Goal: Task Accomplishment & Management: Manage account settings

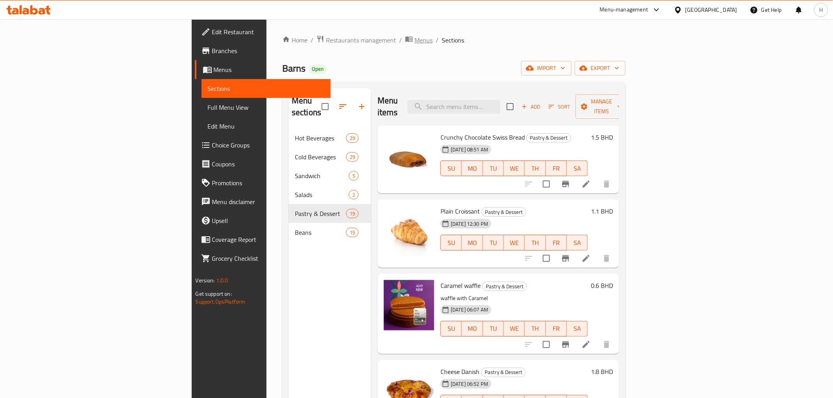
click at [405, 43] on span "breadcrumb" at bounding box center [409, 40] width 9 height 10
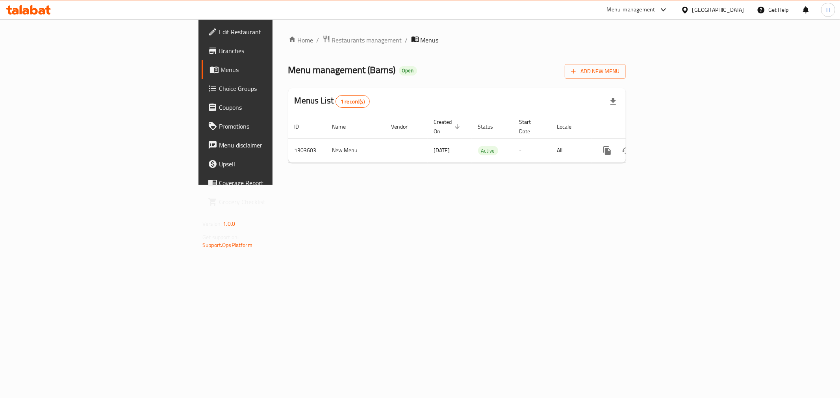
click at [332, 42] on span "Restaurants management" at bounding box center [367, 39] width 70 height 9
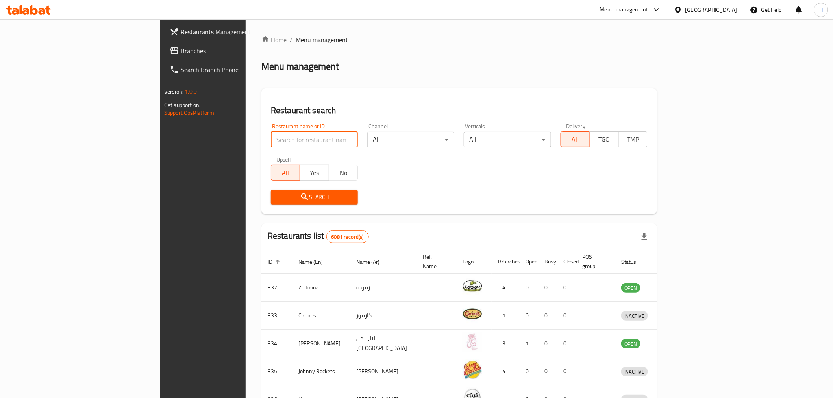
click at [271, 136] on input "search" at bounding box center [314, 140] width 87 height 16
drag, startPoint x: 196, startPoint y: 140, endPoint x: 117, endPoint y: 142, distance: 79.2
click at [160, 142] on div "Restaurants Management Branches Search Branch Phone Version: 1.0.0 Get support …" at bounding box center [416, 307] width 513 height 577
type input "cut burger"
click button "Search" at bounding box center [314, 197] width 87 height 15
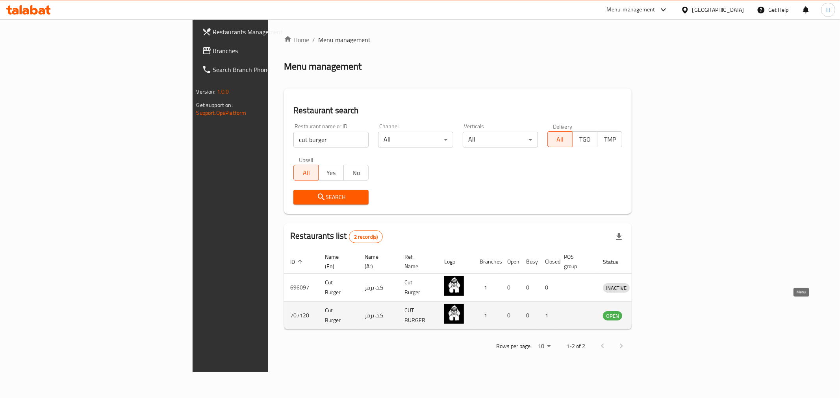
click at [655, 311] on icon "enhanced table" at bounding box center [649, 315] width 9 height 9
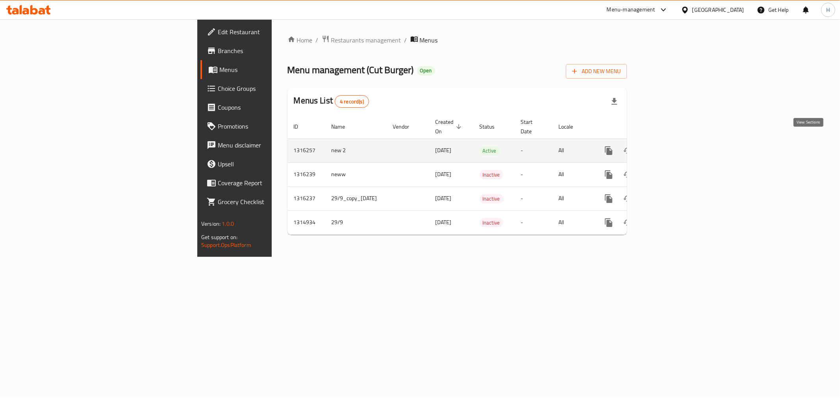
click at [670, 146] on icon "enhanced table" at bounding box center [665, 150] width 9 height 9
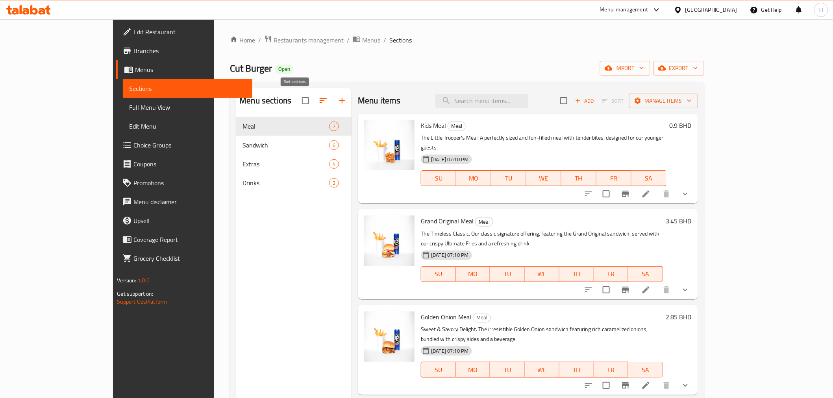
click at [318, 96] on icon "button" at bounding box center [322, 100] width 9 height 9
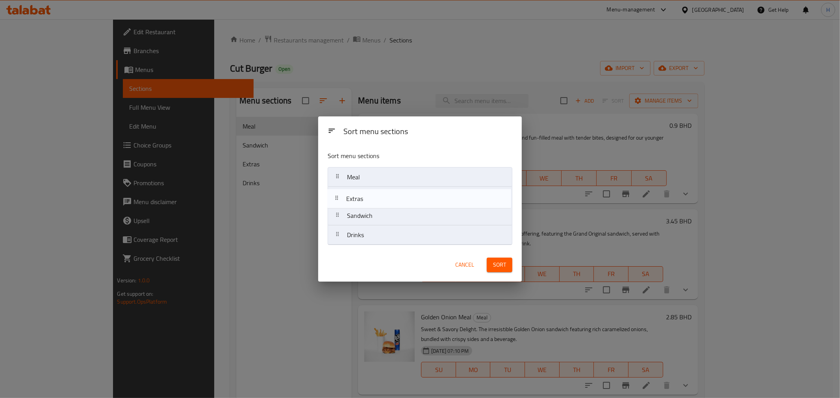
drag, startPoint x: 336, startPoint y: 219, endPoint x: 335, endPoint y: 198, distance: 21.7
click at [335, 198] on nav "Meal Sandwich Extras Drinks" at bounding box center [420, 206] width 185 height 78
drag, startPoint x: 339, startPoint y: 241, endPoint x: 340, endPoint y: 214, distance: 27.2
click at [340, 214] on nav "Meal Extras Sandwich Drinks" at bounding box center [420, 206] width 185 height 78
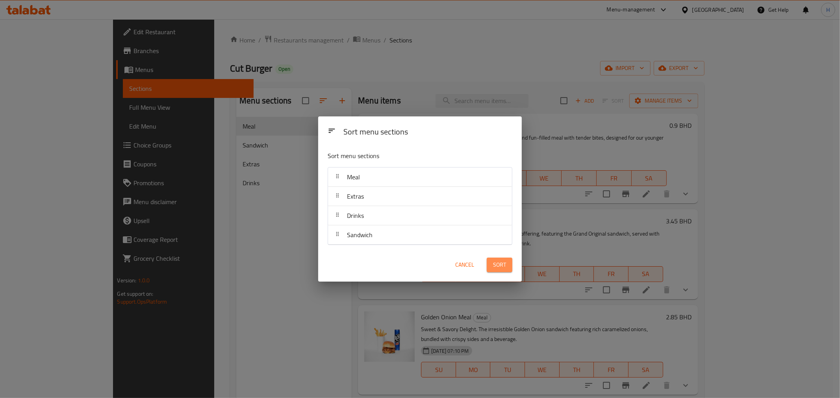
click at [498, 269] on span "Sort" at bounding box center [499, 265] width 13 height 10
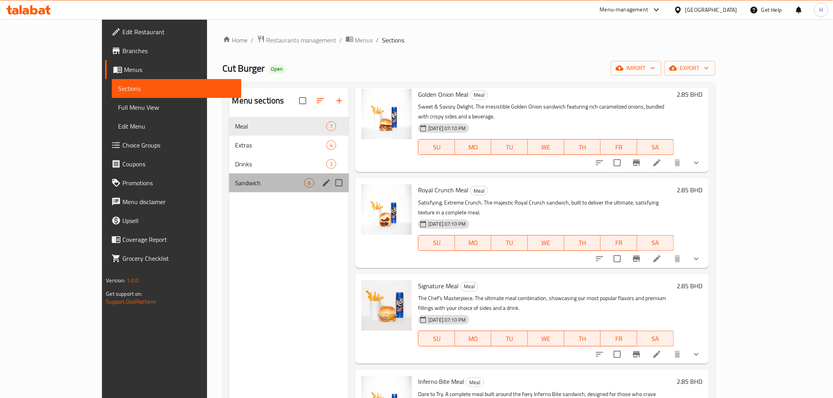
click at [229, 188] on div "Sandwich 6" at bounding box center [289, 183] width 120 height 19
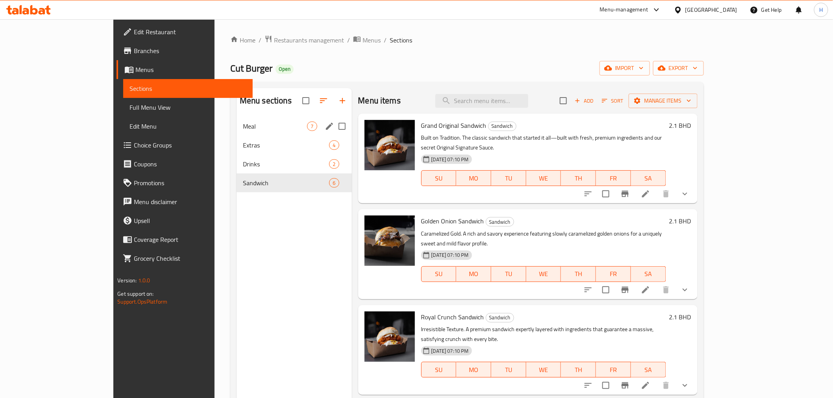
click at [243, 130] on span "Meal" at bounding box center [275, 126] width 65 height 9
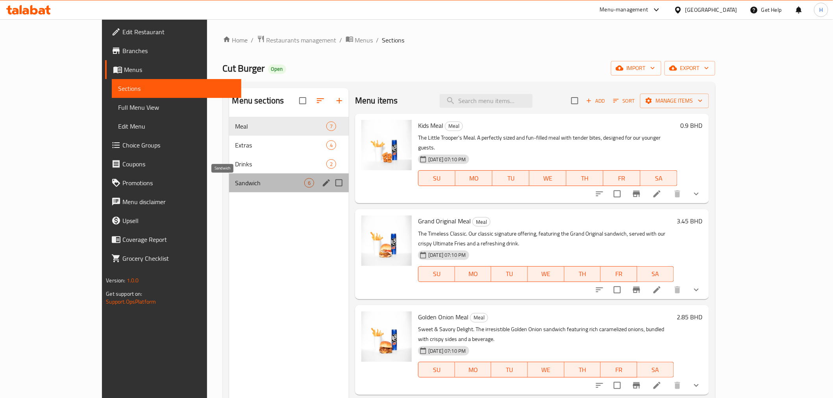
click at [235, 184] on span "Sandwich" at bounding box center [269, 182] width 69 height 9
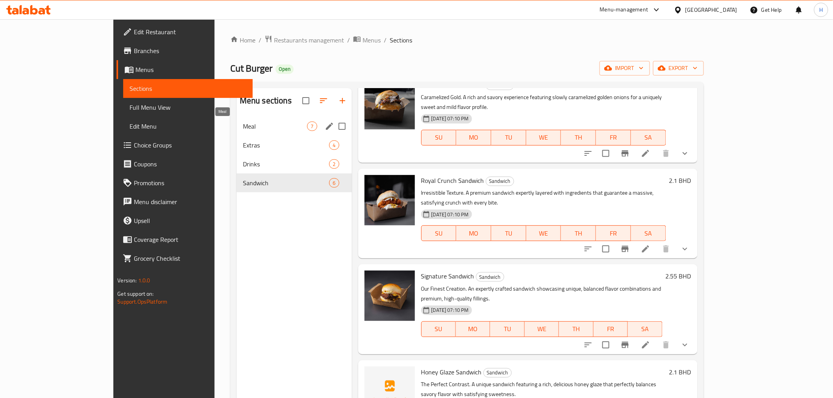
click at [243, 124] on span "Meal" at bounding box center [275, 126] width 65 height 9
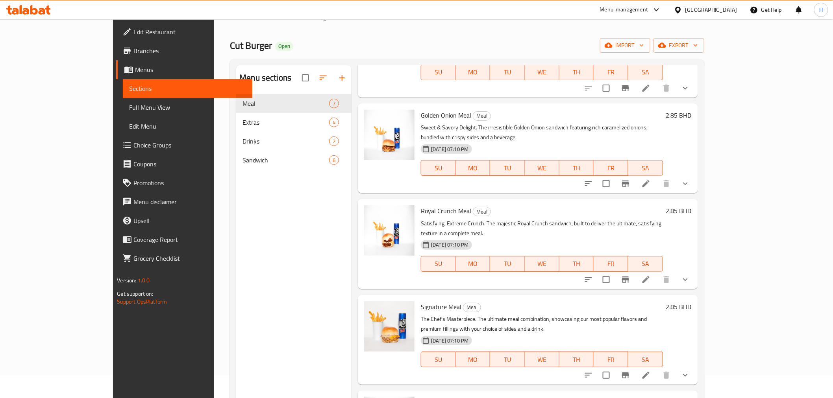
scroll to position [22, 0]
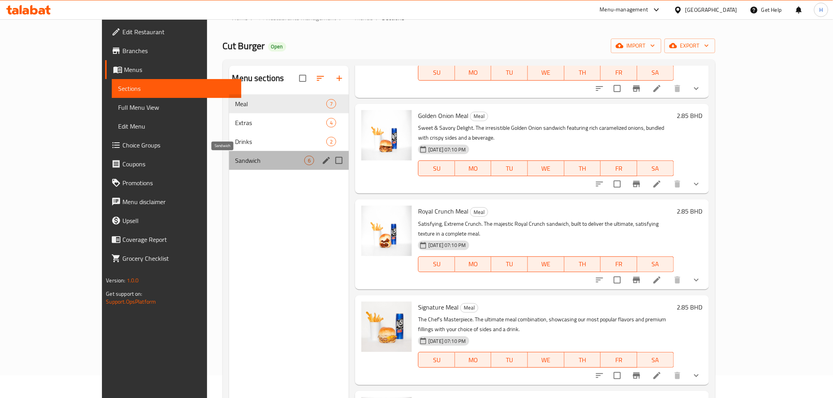
click at [235, 157] on span "Sandwich" at bounding box center [269, 160] width 69 height 9
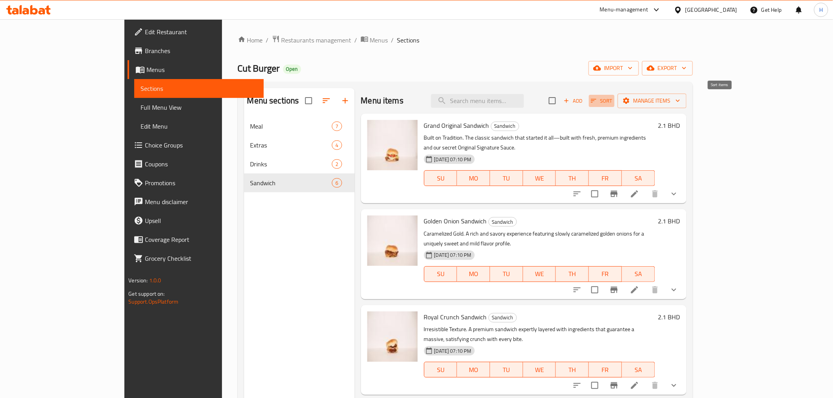
click at [597, 99] on icon "button" at bounding box center [593, 100] width 7 height 7
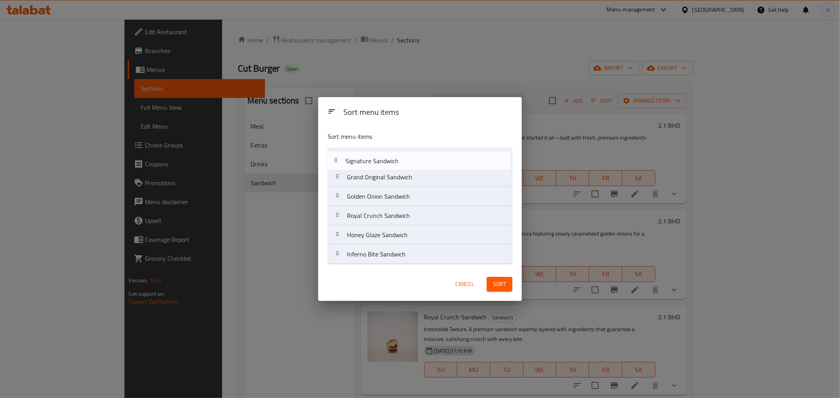
drag, startPoint x: 336, startPoint y: 221, endPoint x: 333, endPoint y: 159, distance: 61.5
click at [333, 159] on nav "Grand Original Sandwich Golden Onion Sandwich Royal Crunch Sandwich Signature S…" at bounding box center [420, 206] width 185 height 117
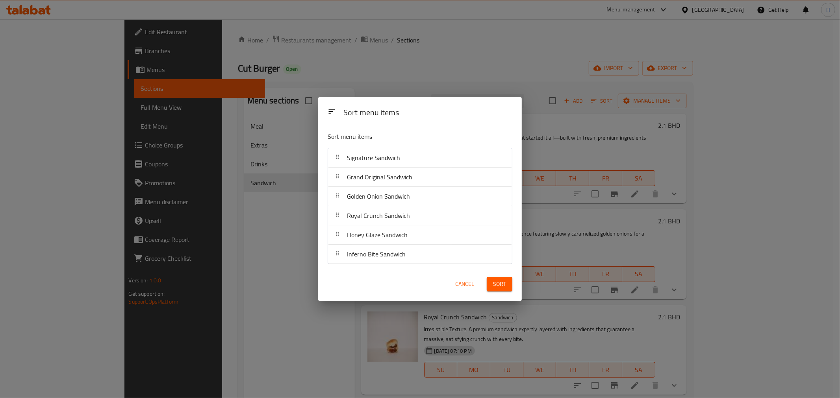
click at [491, 283] on button "Sort" at bounding box center [500, 284] width 26 height 15
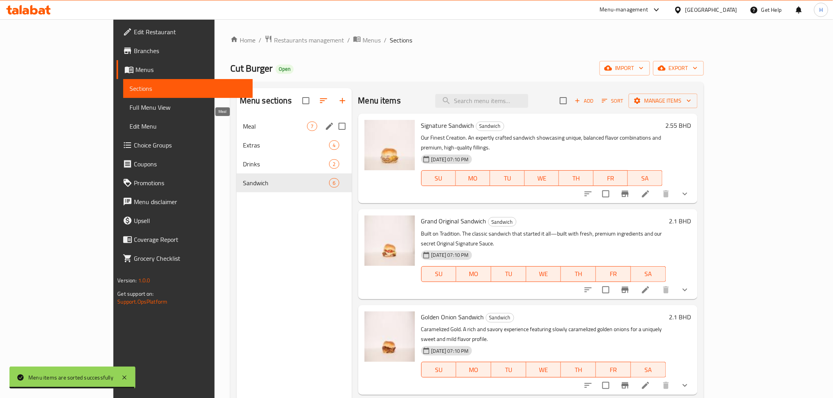
click at [243, 128] on span "Meal" at bounding box center [275, 126] width 65 height 9
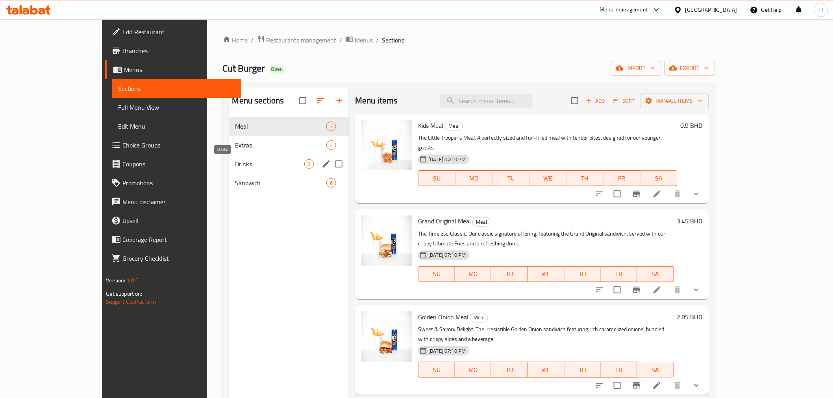
click at [235, 163] on span "Drinks" at bounding box center [269, 163] width 69 height 9
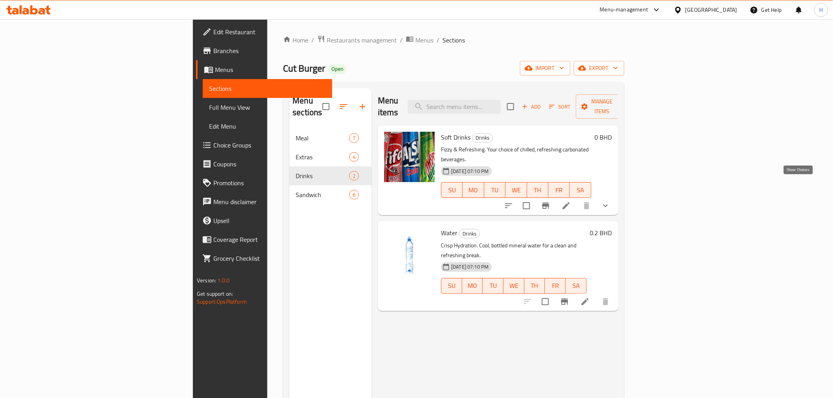
click at [610, 201] on icon "show more" at bounding box center [605, 205] width 9 height 9
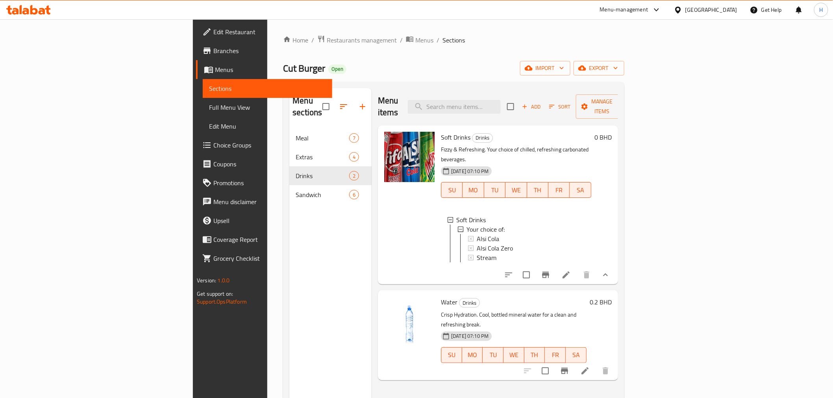
scroll to position [1, 0]
click at [213, 145] on span "Choice Groups" at bounding box center [269, 145] width 112 height 9
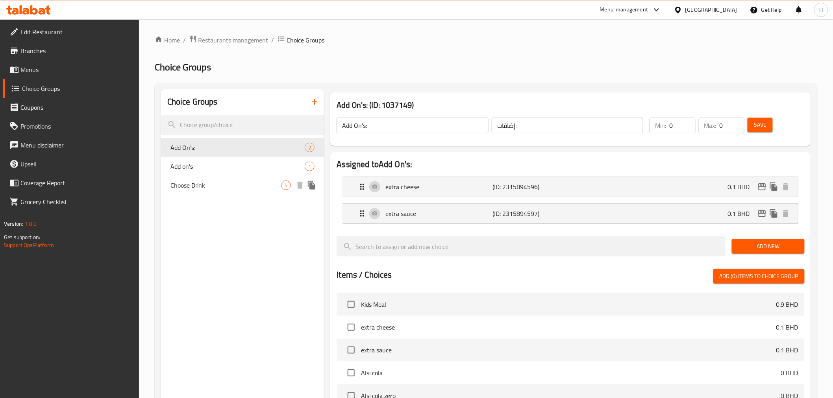
click at [190, 189] on span "Choose Drink" at bounding box center [225, 185] width 111 height 9
type input "Choose Drink"
type input "اختر مشروبًا"
type input "1"
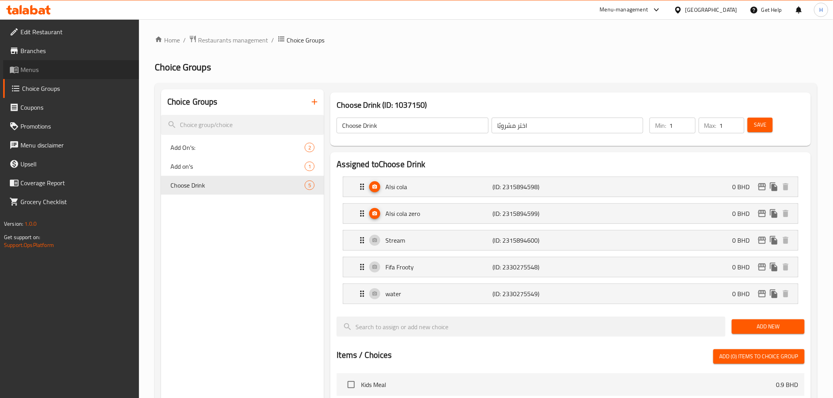
click at [28, 67] on span "Menus" at bounding box center [76, 69] width 112 height 9
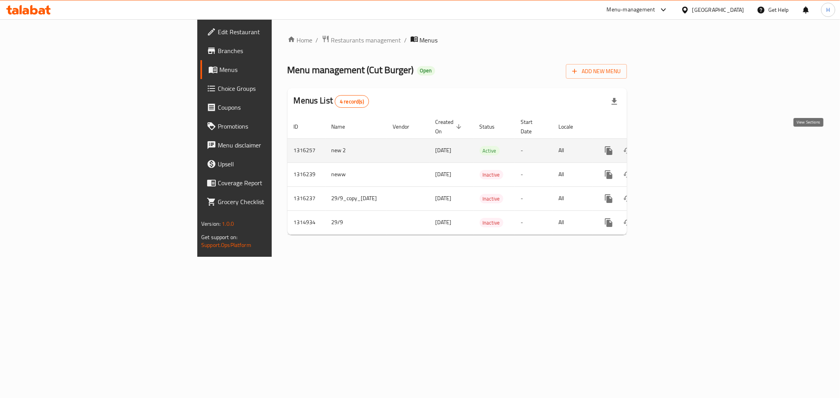
click at [670, 146] on icon "enhanced table" at bounding box center [665, 150] width 9 height 9
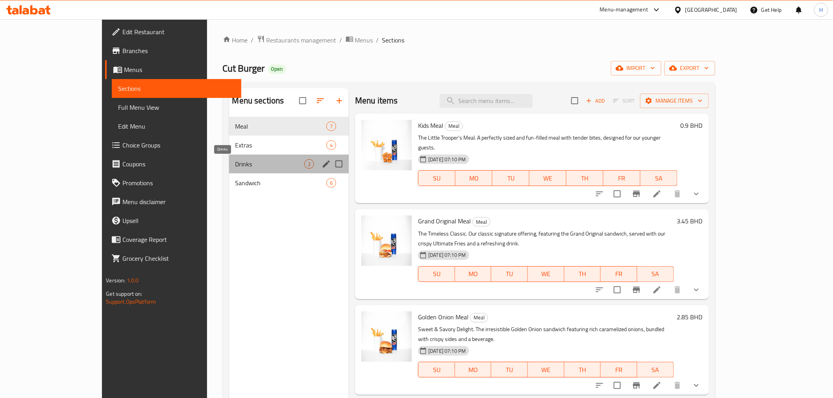
click at [235, 167] on span "Drinks" at bounding box center [269, 163] width 69 height 9
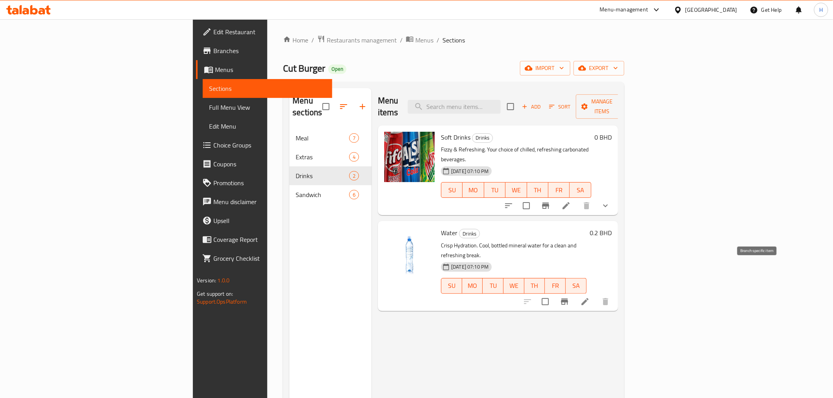
click at [568, 299] on icon "Branch-specific-item" at bounding box center [564, 302] width 7 height 6
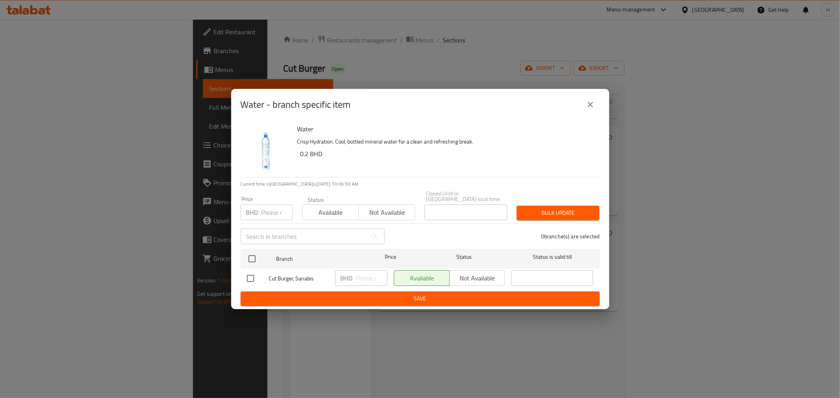
click at [596, 107] on button "close" at bounding box center [590, 104] width 19 height 19
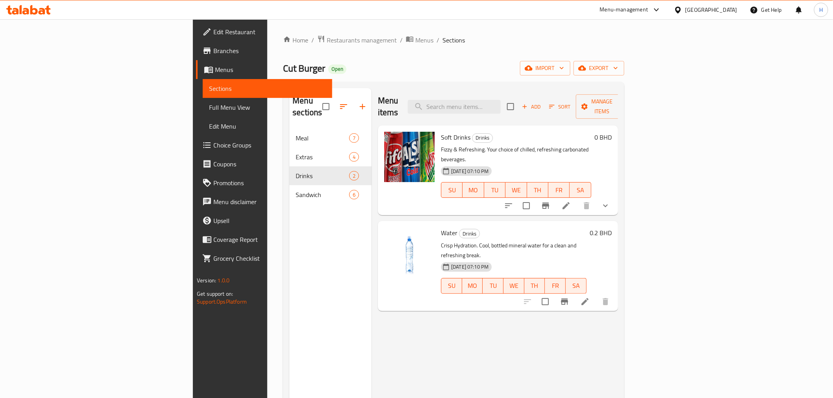
click at [610, 201] on icon "show more" at bounding box center [605, 205] width 9 height 9
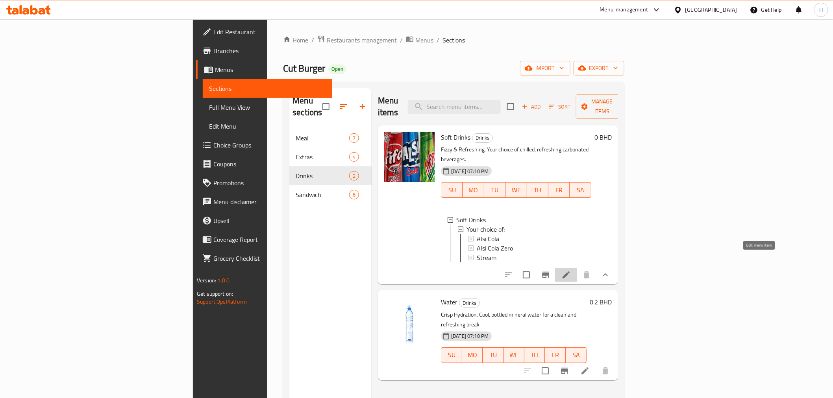
click at [571, 270] on icon at bounding box center [565, 274] width 9 height 9
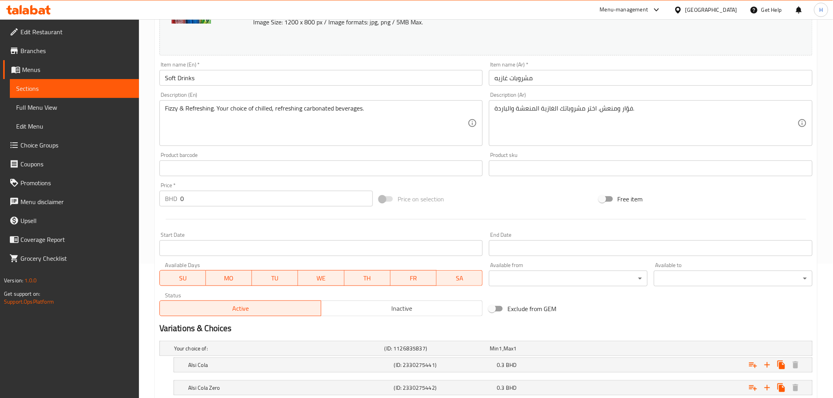
scroll to position [209, 0]
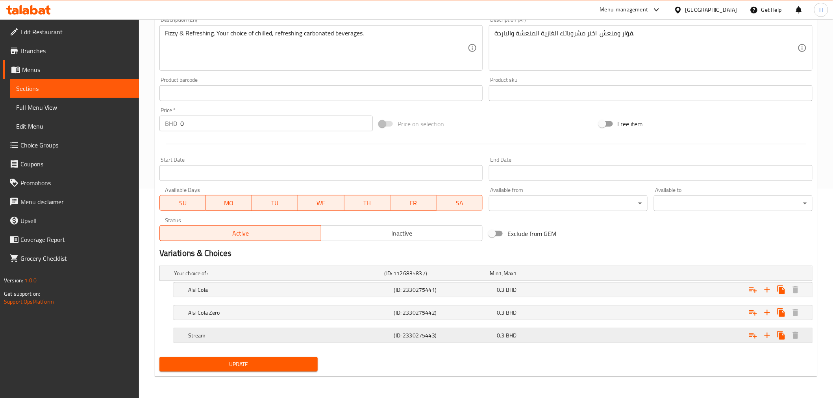
click at [277, 338] on h5 "Stream" at bounding box center [289, 336] width 203 height 8
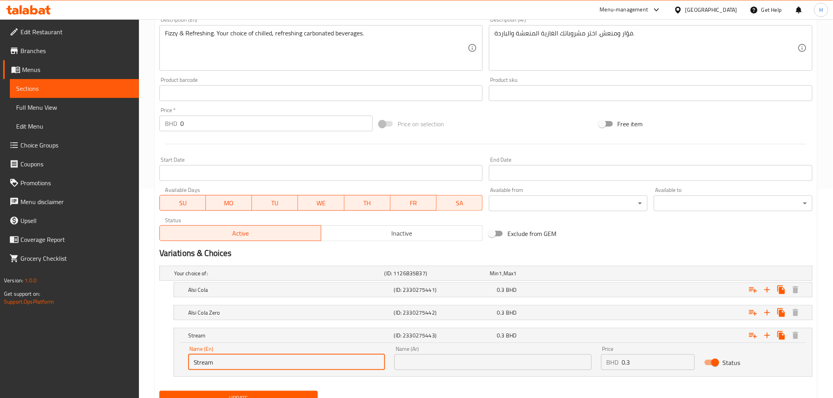
click at [209, 359] on input "Stream" at bounding box center [286, 363] width 197 height 16
paste input "Fifa citrus"
type input "Fifa citrus"
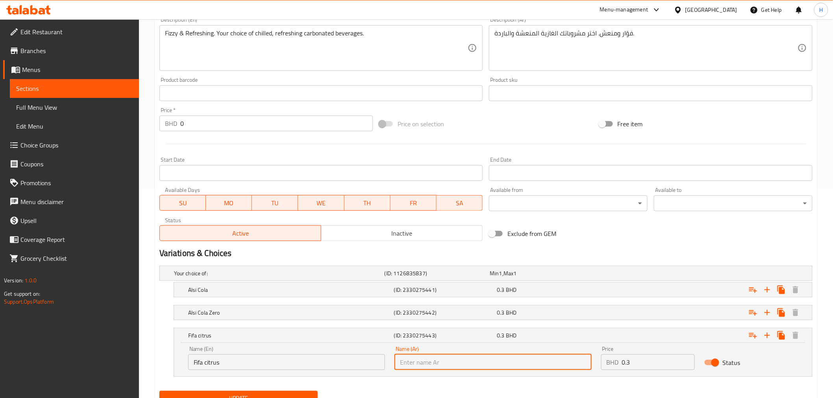
click at [468, 363] on input "text" at bounding box center [492, 363] width 197 height 16
type input "t"
type input "فيفا حمضيات"
click at [204, 307] on div "Alsi Cola Zero" at bounding box center [290, 312] width 206 height 11
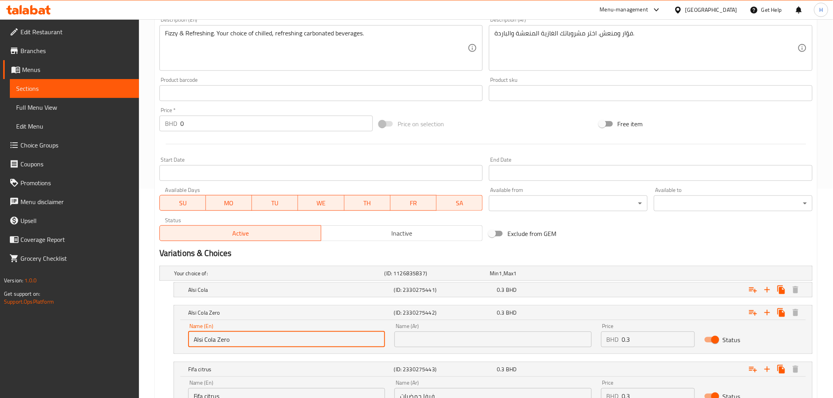
drag, startPoint x: 243, startPoint y: 339, endPoint x: 126, endPoint y: 339, distance: 116.9
click at [126, 339] on div "Edit Restaurant Branches Menus Sections Full Menu View Edit Menu Choice Groups …" at bounding box center [416, 138] width 833 height 657
paste input "diet"
type input "Alsi diet"
click at [405, 338] on input "text" at bounding box center [492, 340] width 197 height 16
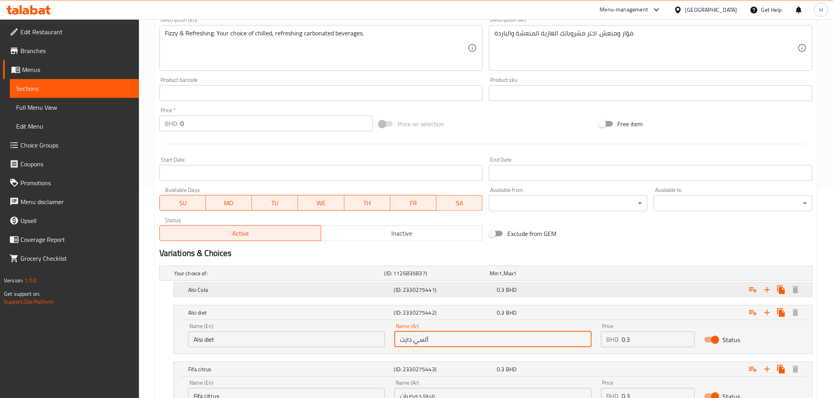
type input "ألسي دايت"
click at [423, 293] on h5 "(ID: 2330275441)" at bounding box center [444, 290] width 100 height 8
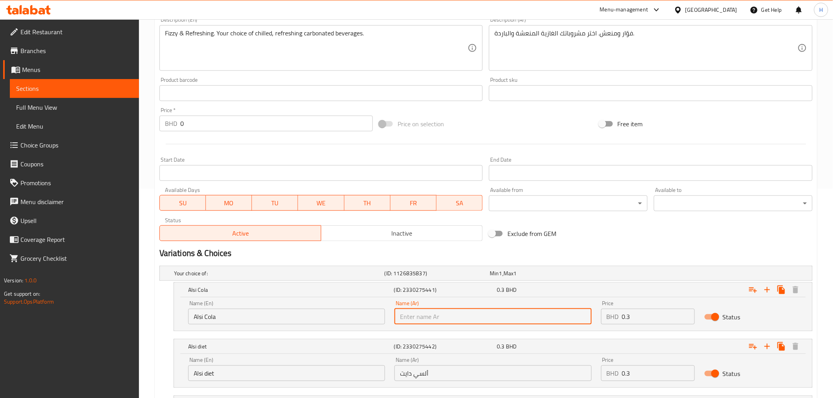
click at [466, 316] on input "text" at bounding box center [492, 317] width 197 height 16
type input "[PERSON_NAME]"
click at [604, 257] on h2 "Variations & Choices" at bounding box center [485, 254] width 653 height 12
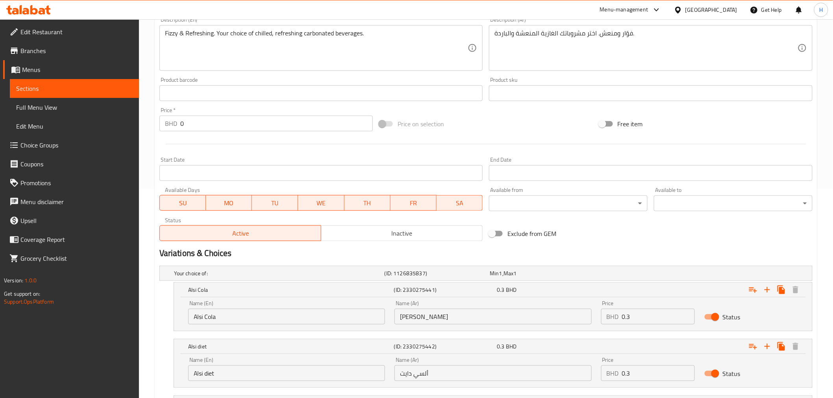
scroll to position [311, 0]
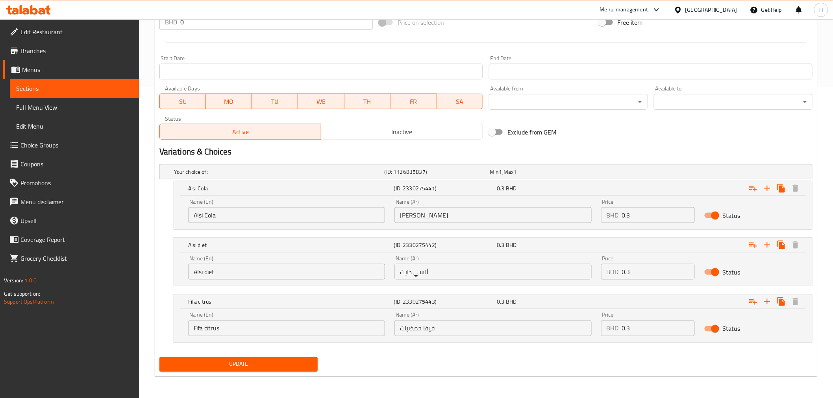
click at [219, 367] on span "Update" at bounding box center [239, 365] width 146 height 10
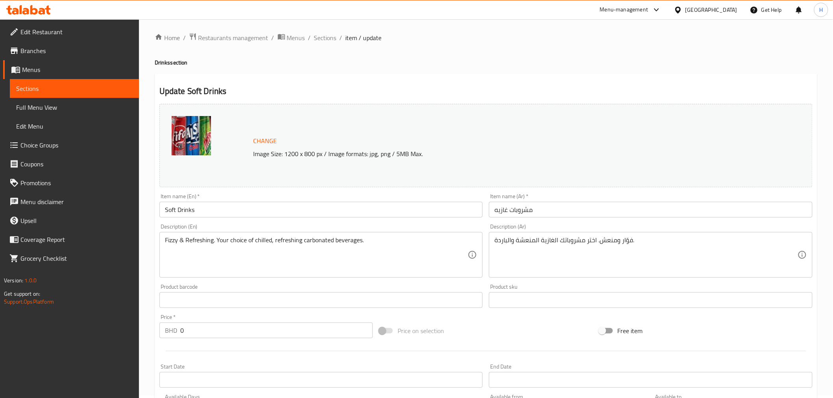
scroll to position [0, 0]
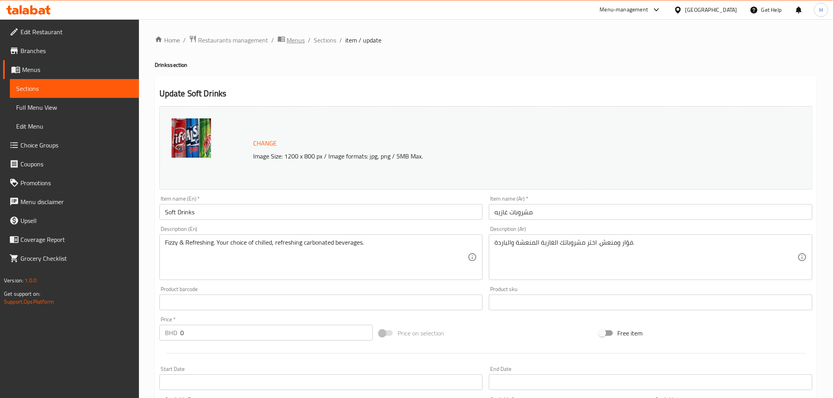
click at [300, 40] on span "Menus" at bounding box center [296, 39] width 18 height 9
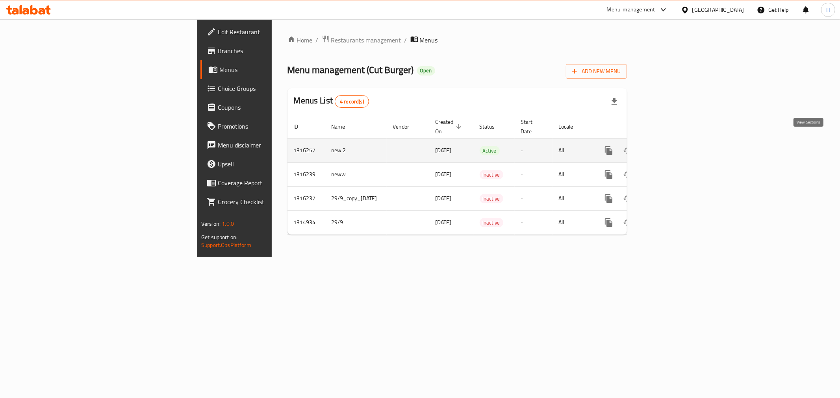
click at [669, 147] on icon "enhanced table" at bounding box center [665, 150] width 7 height 7
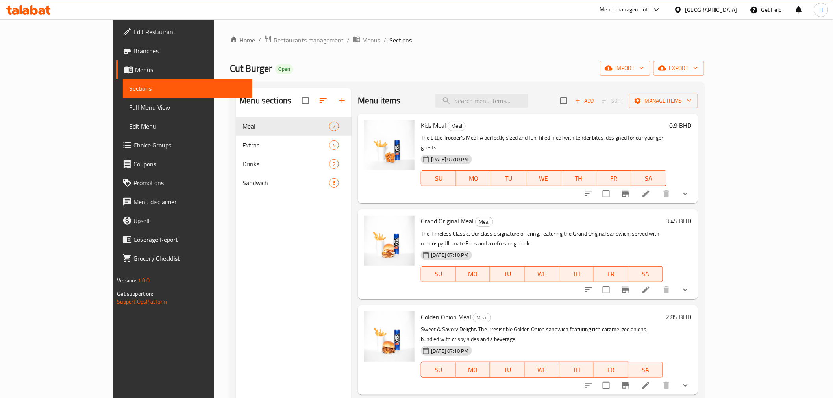
click at [392, 100] on div "Menu items Add Sort Manage items" at bounding box center [528, 101] width 340 height 26
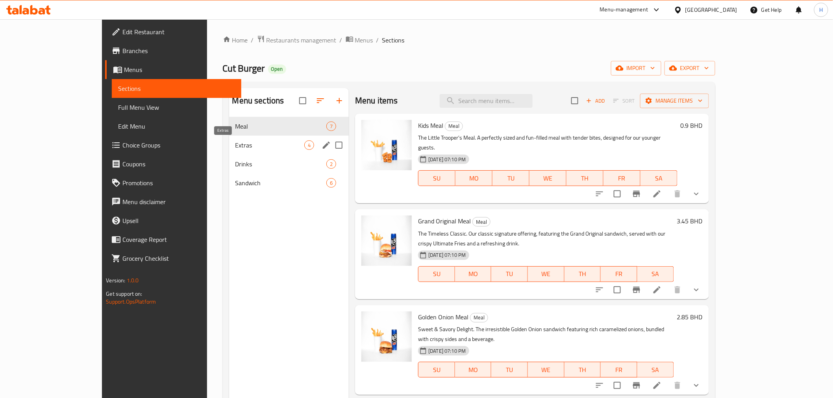
click at [235, 146] on span "Extras" at bounding box center [269, 145] width 69 height 9
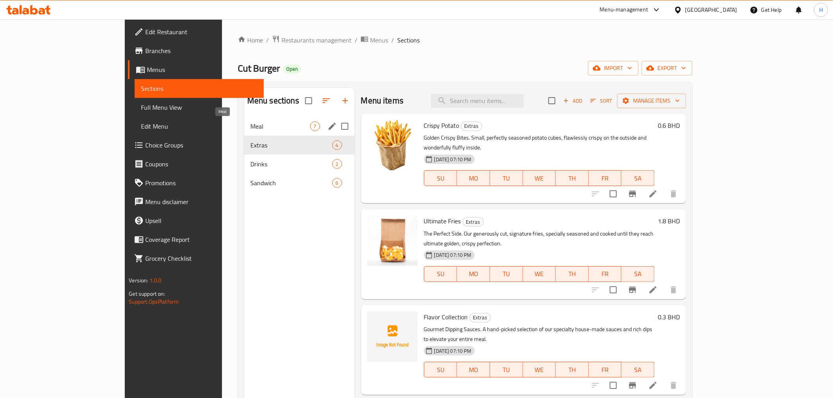
click at [250, 124] on span "Meal" at bounding box center [280, 126] width 60 height 9
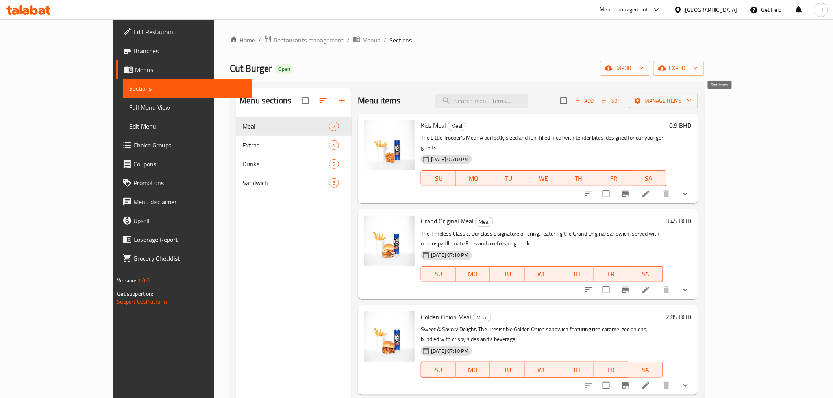
click at [609, 100] on icon "button" at bounding box center [604, 100] width 7 height 7
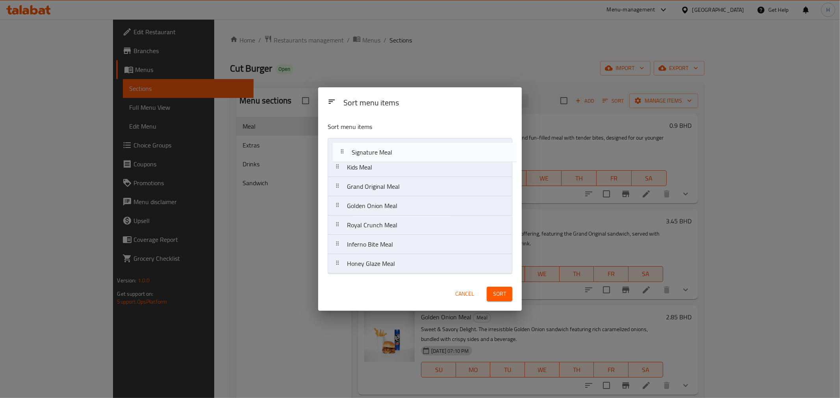
drag, startPoint x: 340, startPoint y: 227, endPoint x: 345, endPoint y: 152, distance: 75.4
click at [345, 152] on nav "Kids Meal Grand Original Meal Golden Onion Meal Royal Crunch Meal Signature Mea…" at bounding box center [420, 206] width 185 height 136
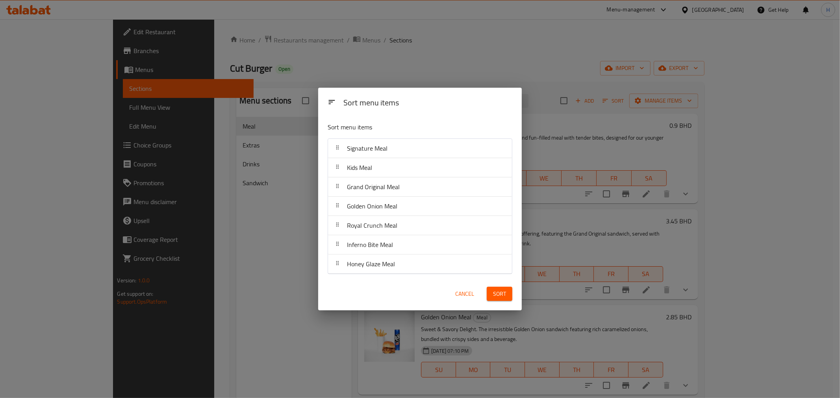
click at [493, 292] on span "Sort" at bounding box center [499, 294] width 13 height 10
